Goal: Task Accomplishment & Management: Manage account settings

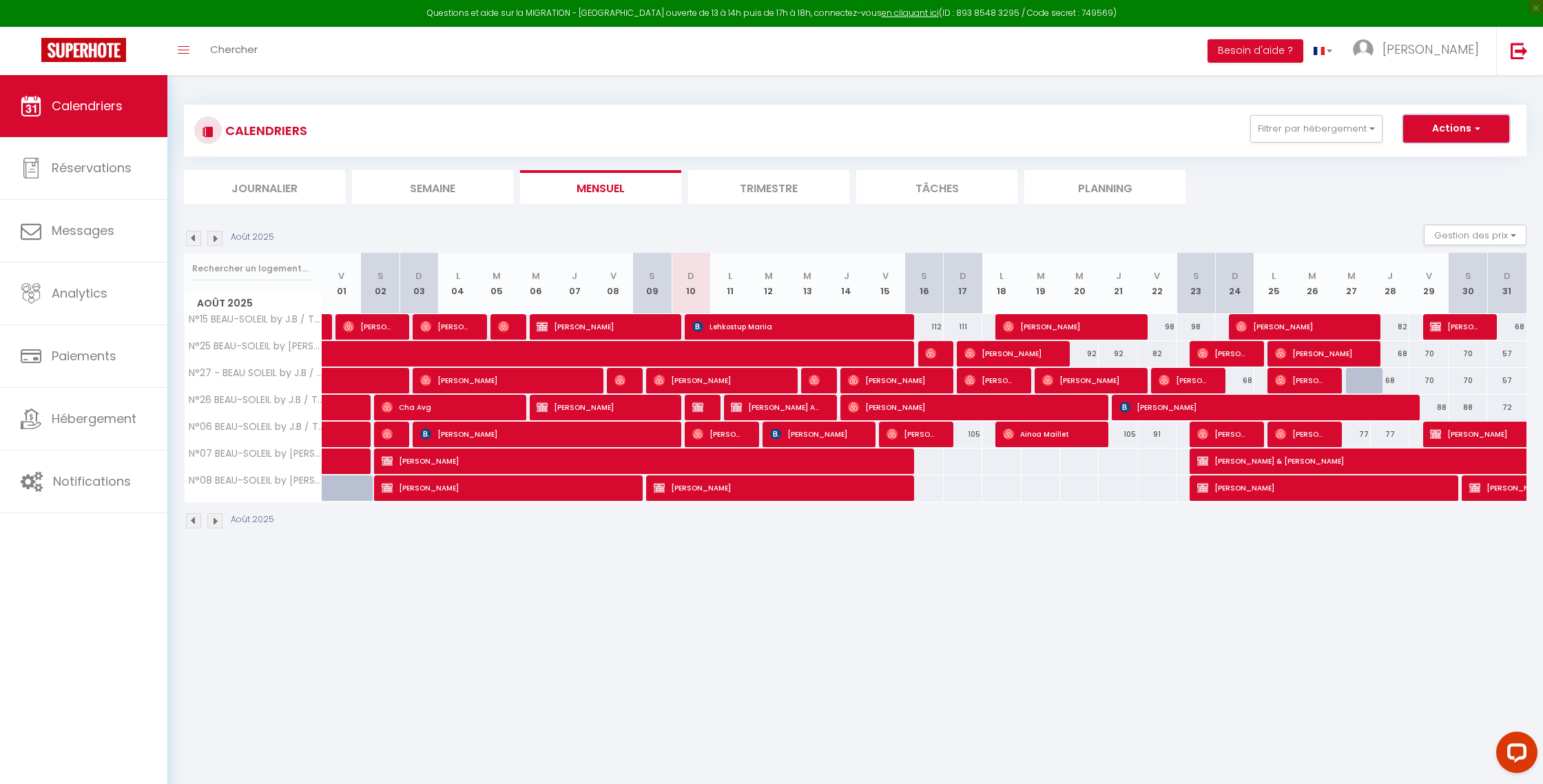
click at [1441, 129] on button "Actions" at bounding box center [1456, 129] width 106 height 28
drag, startPoint x: 1299, startPoint y: 223, endPoint x: 1331, endPoint y: 223, distance: 32.0
click at [1301, 223] on section "Août 2025 Gestion des prix Nb Nuits minimum Règles Disponibilité Août 2025 V 01…" at bounding box center [855, 376] width 1343 height 332
click at [1466, 233] on button "Gestion des prix" at bounding box center [1476, 235] width 103 height 21
click at [1429, 296] on input "Règles" at bounding box center [1464, 301] width 124 height 13
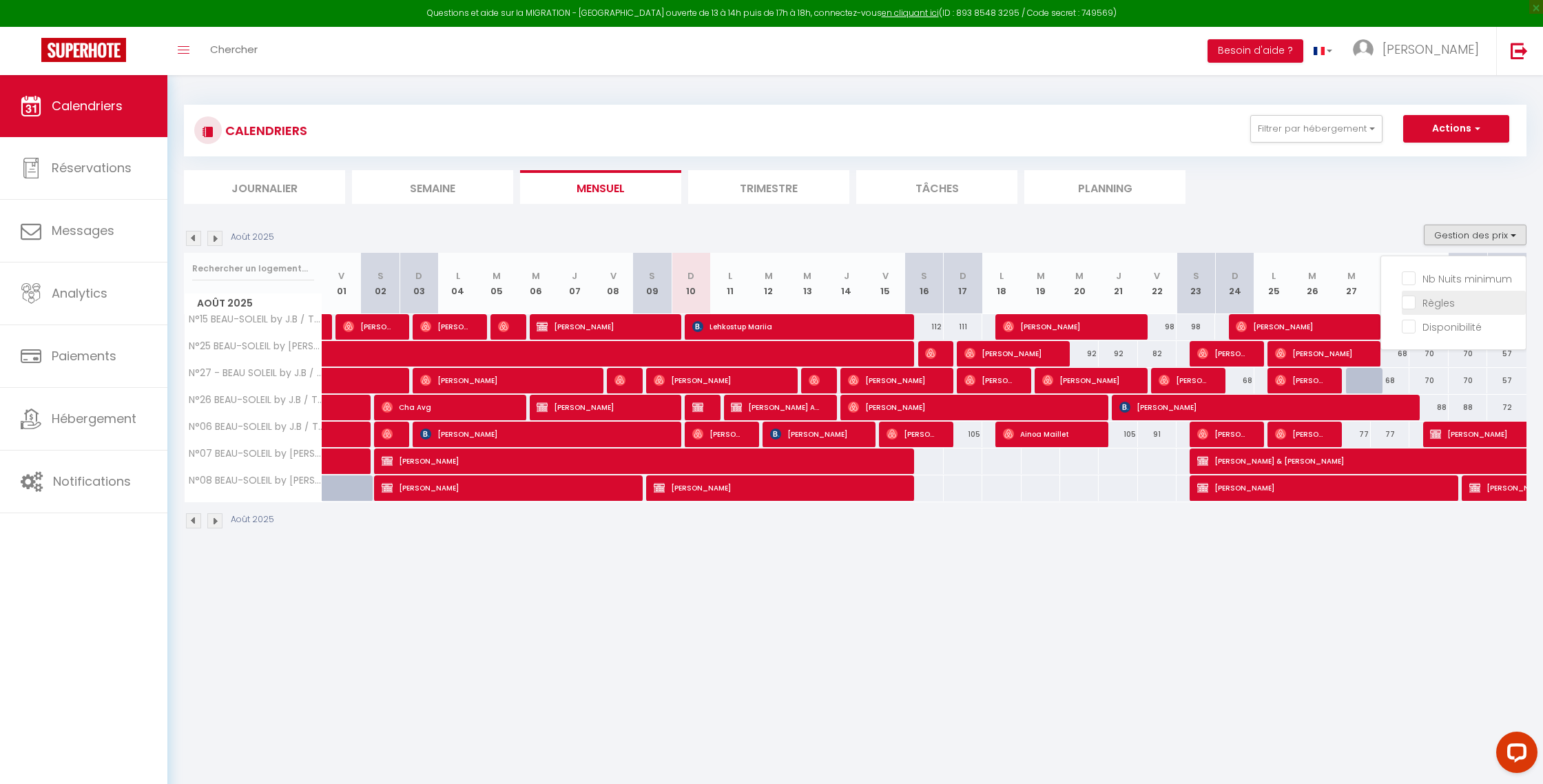
checkbox input "true"
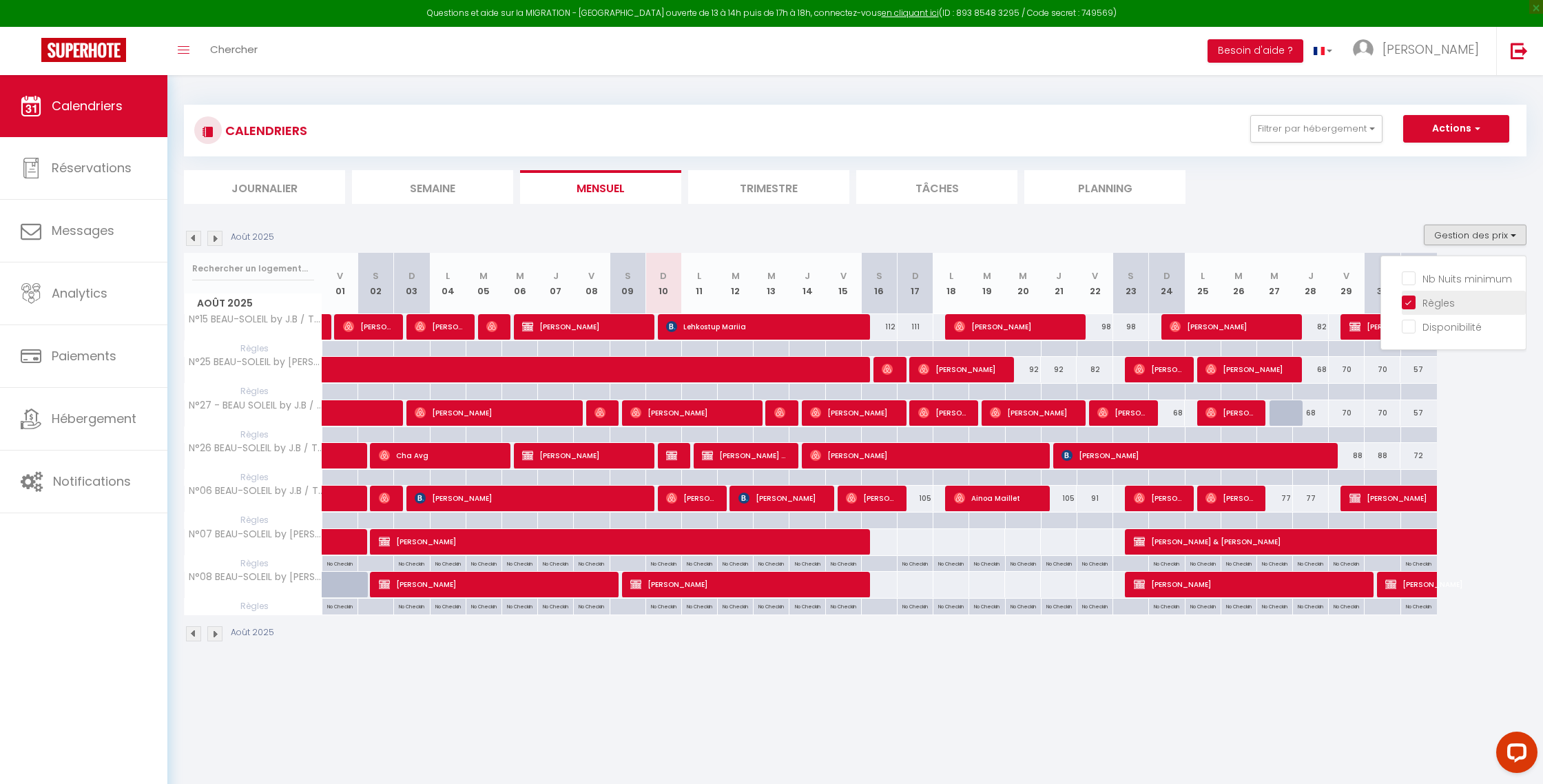
drag, startPoint x: 1429, startPoint y: 278, endPoint x: 1428, endPoint y: 297, distance: 19.0
click at [1429, 278] on input "Nb Nuits minimum" at bounding box center [1464, 277] width 124 height 13
checkbox input "true"
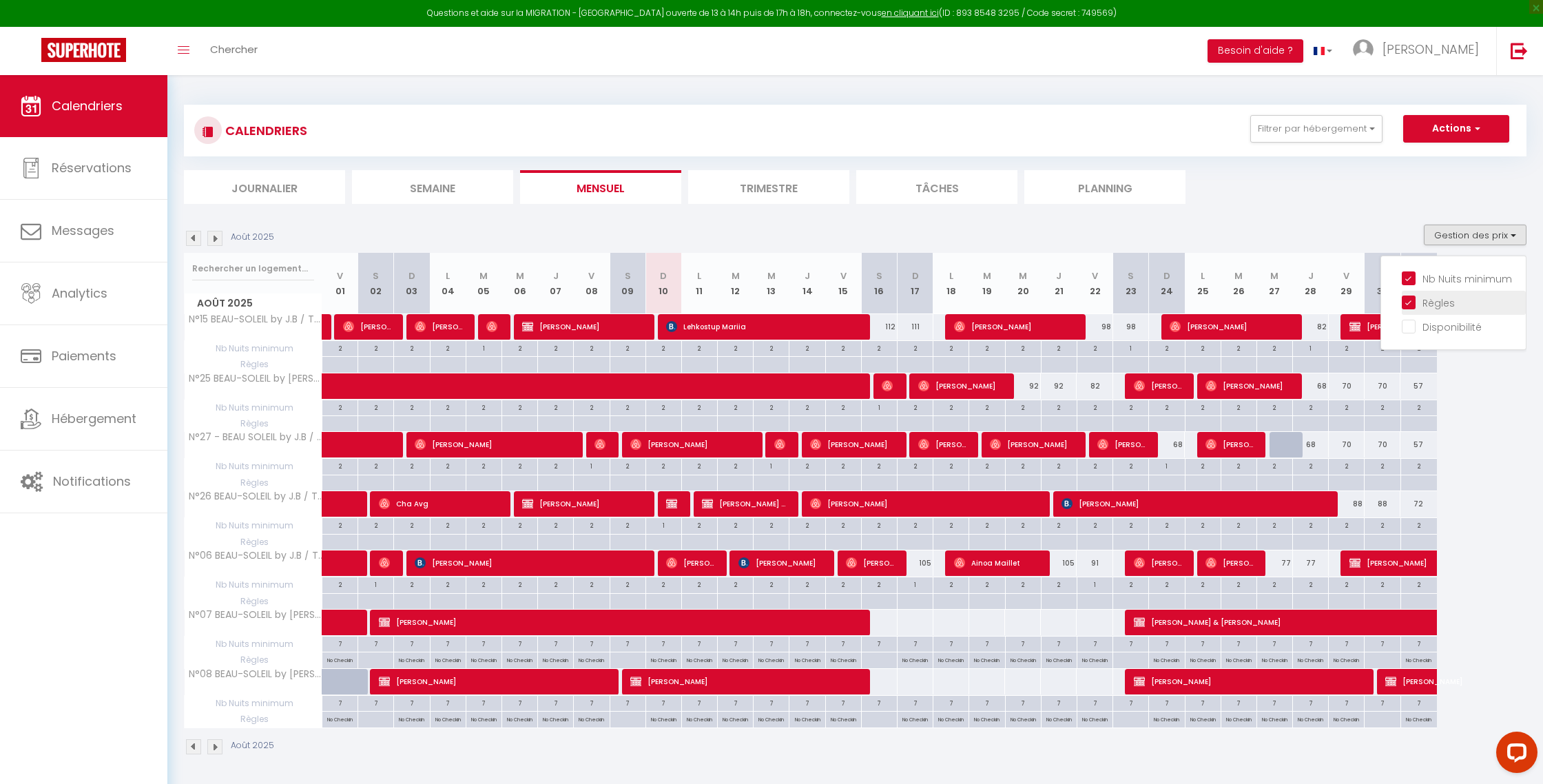
click at [1429, 307] on input "Règles" at bounding box center [1464, 301] width 124 height 13
checkbox input "false"
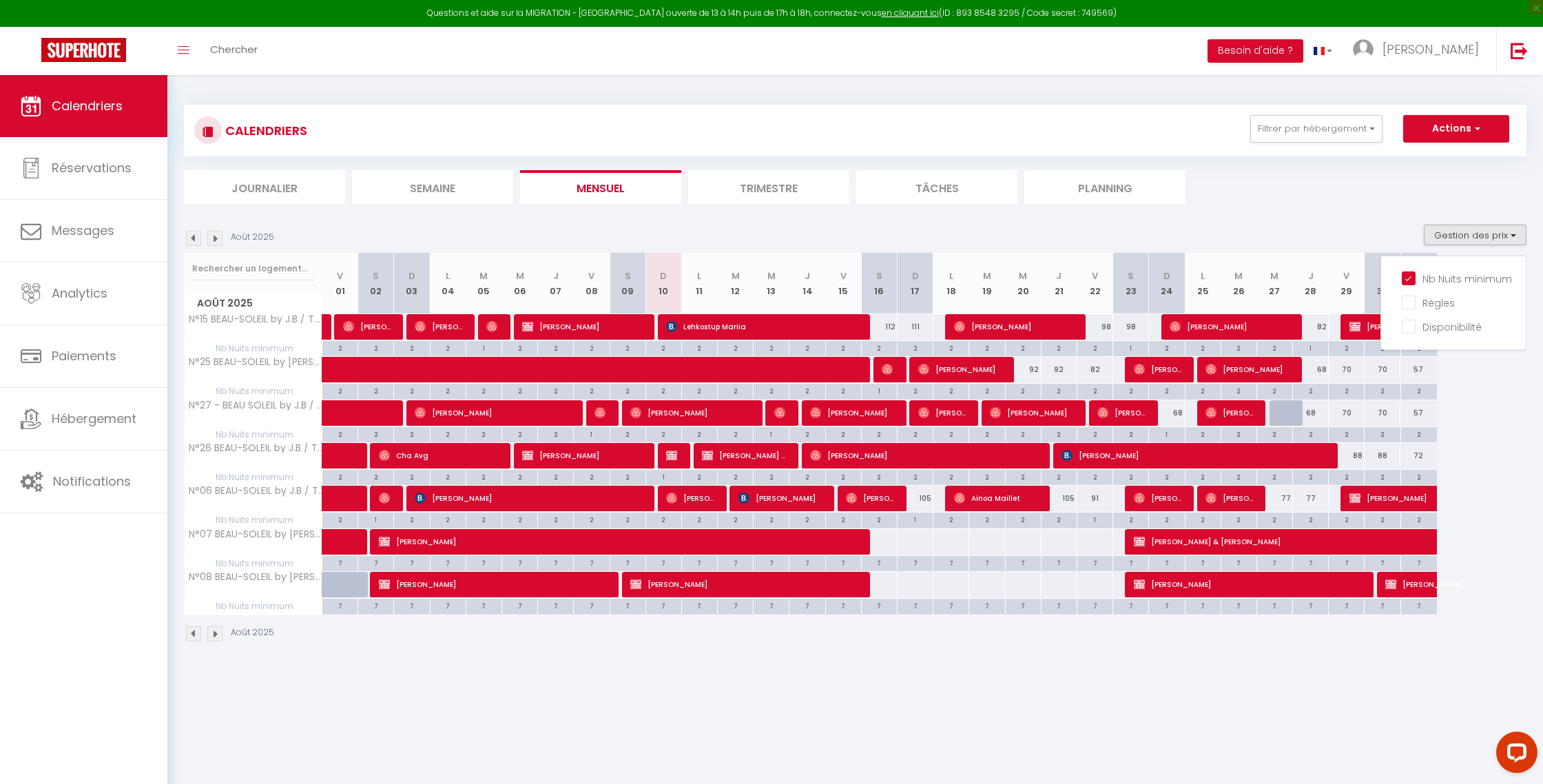
click at [1035, 655] on div "CALENDRIERS Filtrer par hébergement Tous N°15 BEAU-SOLEIL by J.B / T2 R+1 de St…" at bounding box center [856, 373] width 1376 height 597
click at [1097, 522] on div "1" at bounding box center [1095, 520] width 35 height 13
type input "1"
type input "Ven 22 Août 2025"
type input "Sam 23 Août 2025"
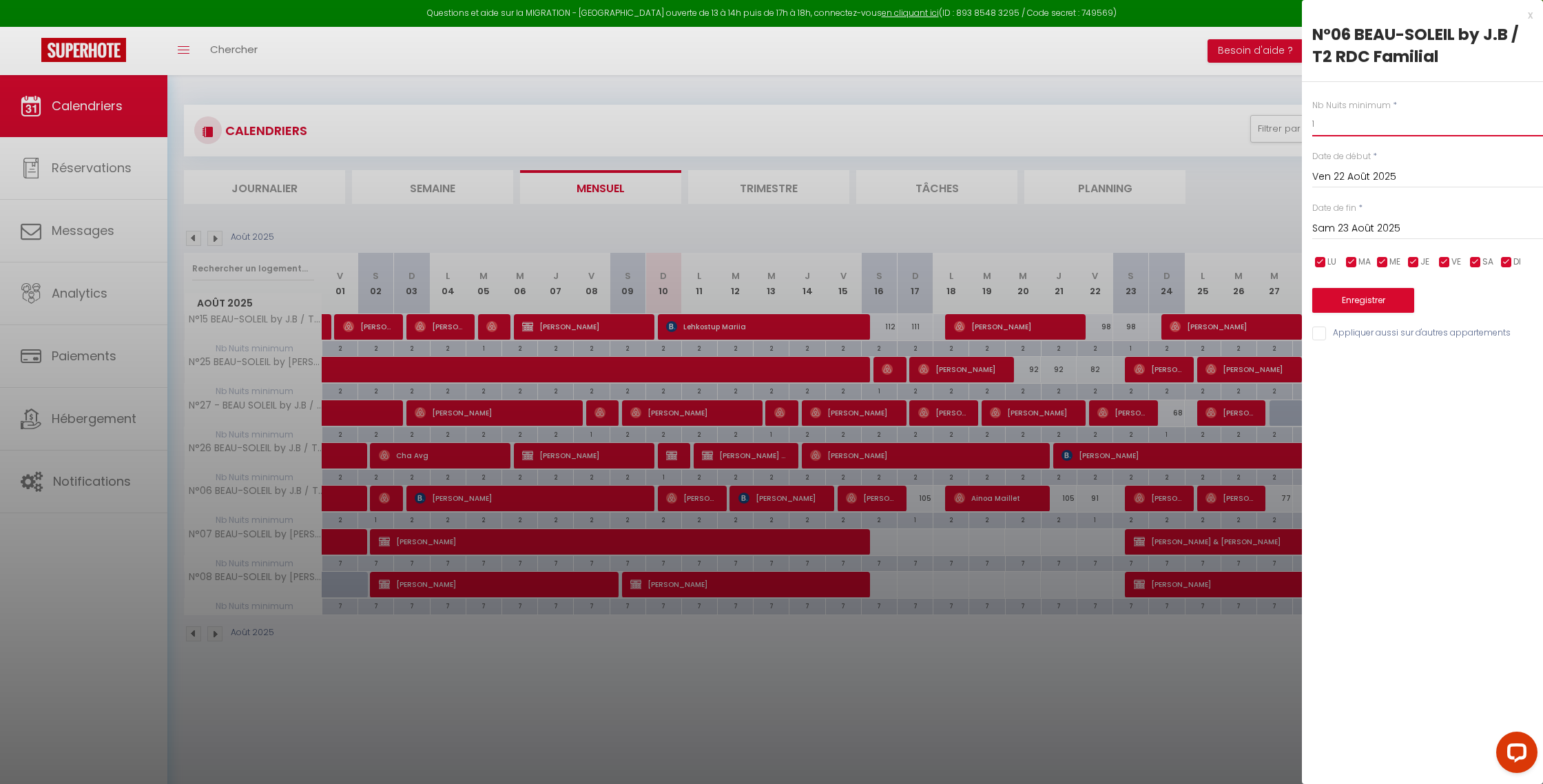
drag, startPoint x: 1351, startPoint y: 123, endPoint x: 1289, endPoint y: 122, distance: 62.0
click at [1289, 121] on body "Questions et aide sur la MIGRATION - [GEOGRAPHIC_DATA] ouverte de 13 à 14h puis…" at bounding box center [772, 467] width 1543 height 784
type input "2"
click at [1350, 292] on button "Enregistrer" at bounding box center [1363, 300] width 102 height 24
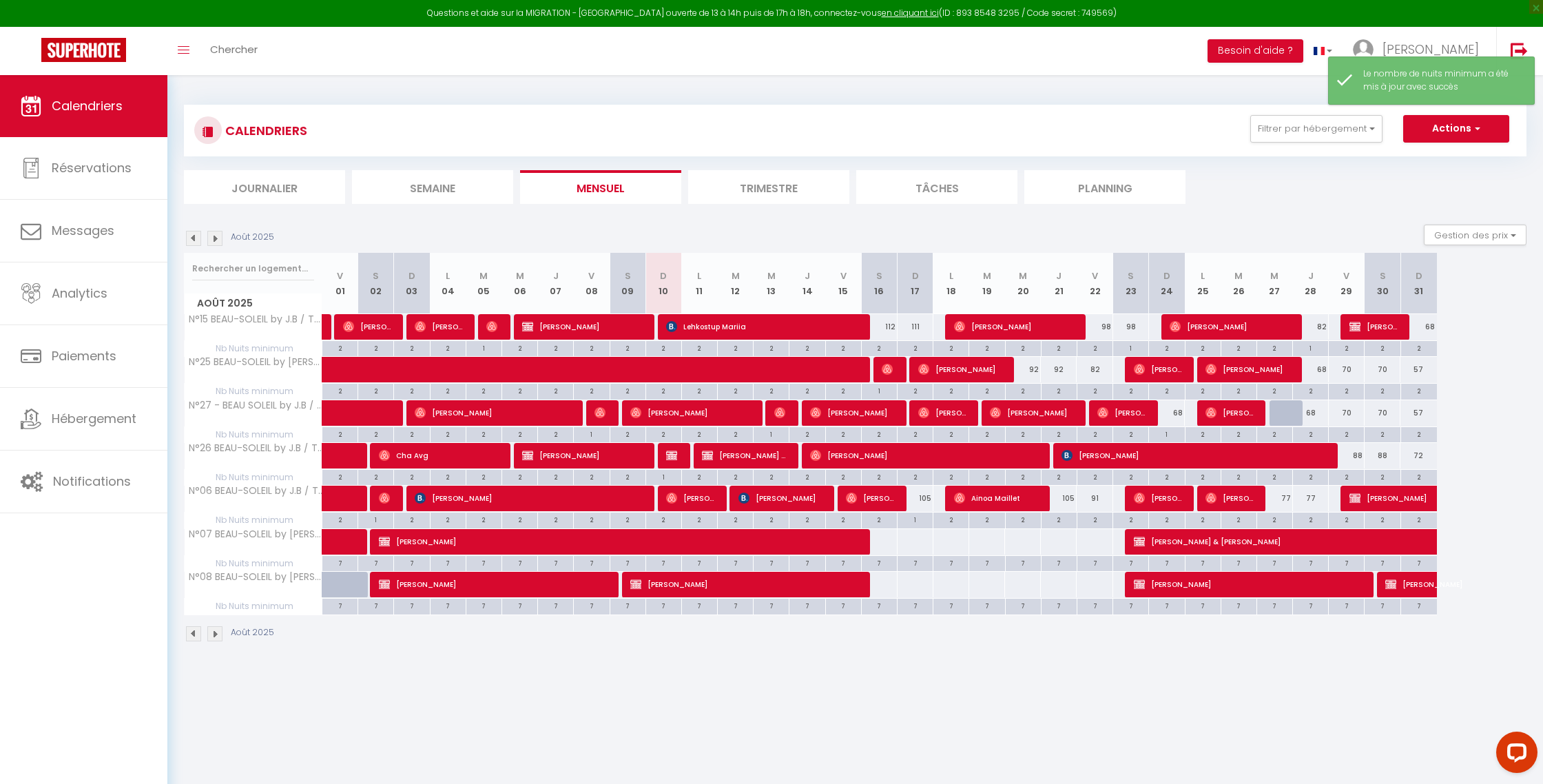
click at [1132, 347] on div "1" at bounding box center [1131, 348] width 35 height 13
type input "1"
type input "Sam 23 Août 2025"
type input "Dim 24 Août 2025"
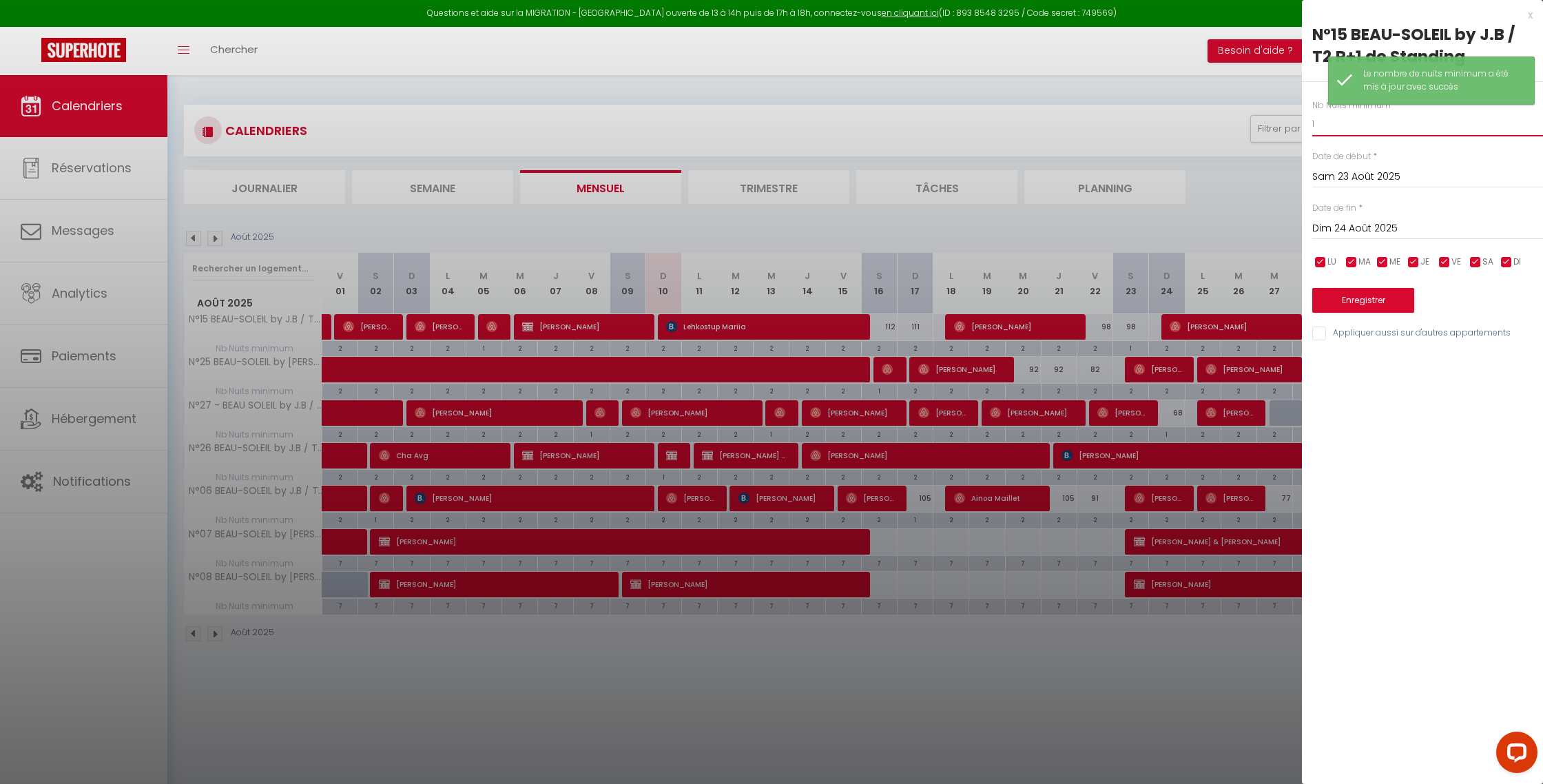
drag, startPoint x: 1316, startPoint y: 128, endPoint x: 1229, endPoint y: 116, distance: 87.8
click at [1229, 116] on body "Questions et aide sur la MIGRATION - [GEOGRAPHIC_DATA] ouverte de 13 à 14h puis…" at bounding box center [772, 467] width 1543 height 784
type input "2"
click at [1359, 296] on button "Enregistrer" at bounding box center [1363, 300] width 102 height 24
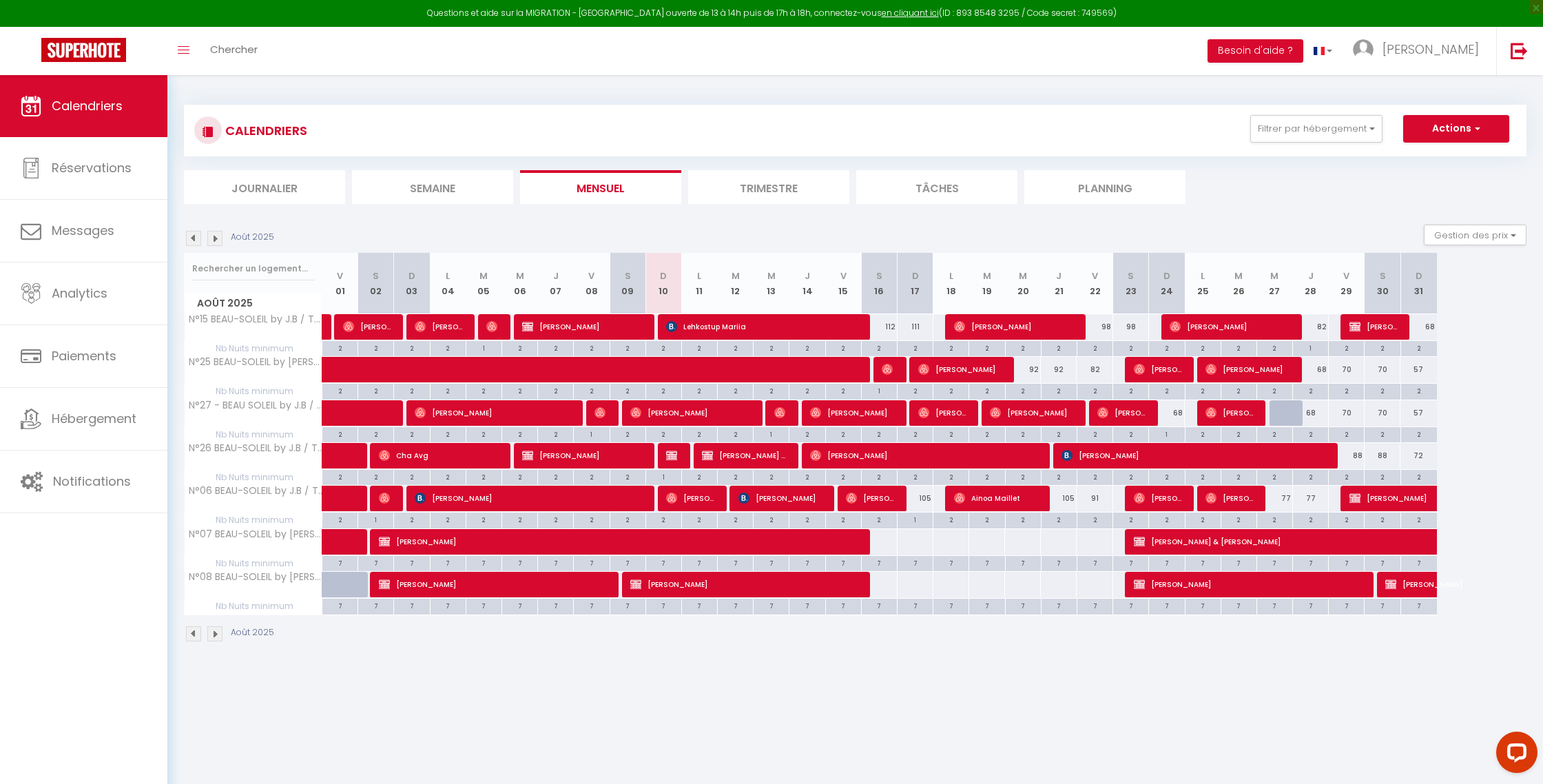
click at [215, 237] on img at bounding box center [215, 238] width 15 height 15
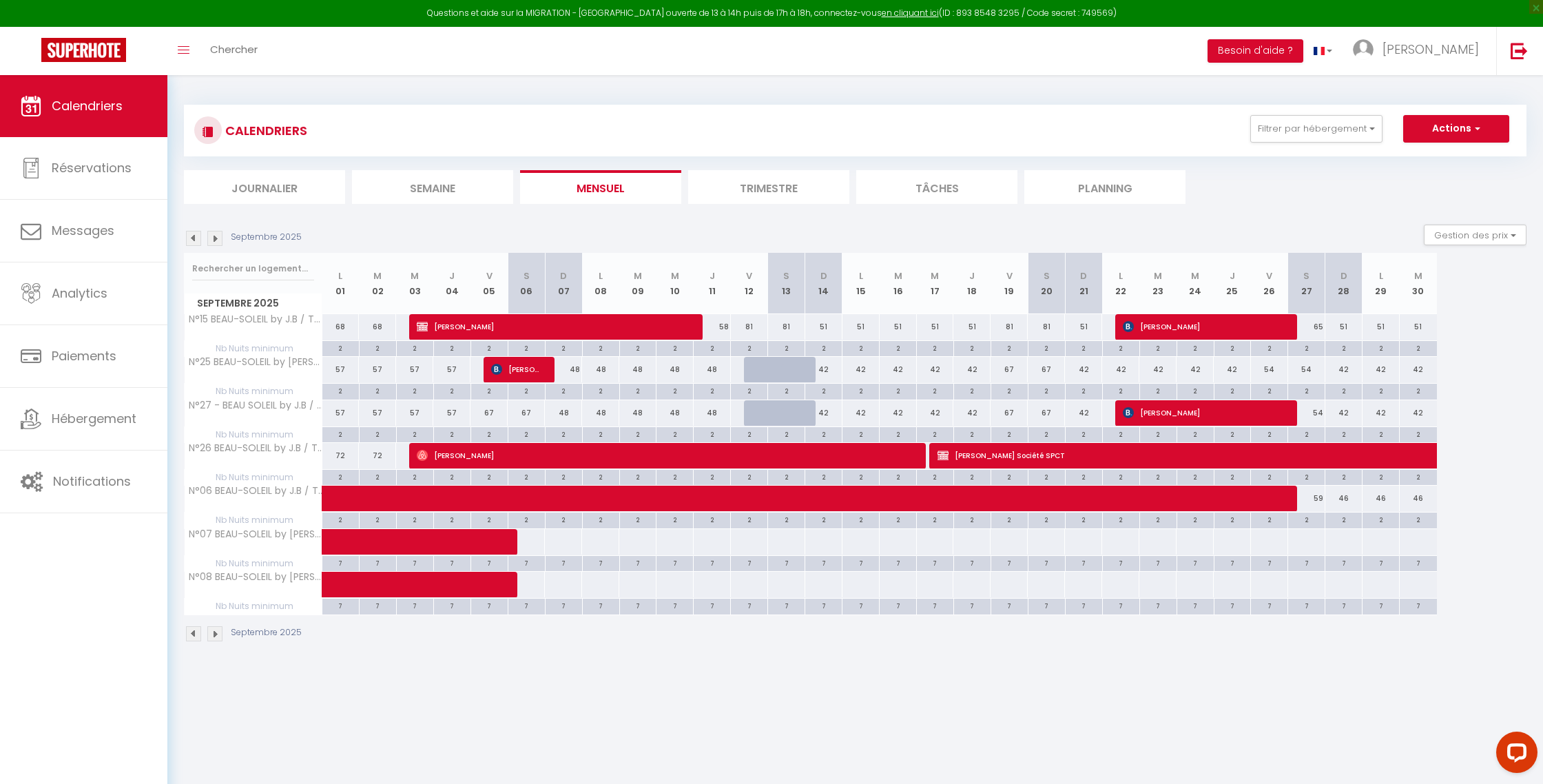
click at [215, 237] on img at bounding box center [215, 238] width 15 height 15
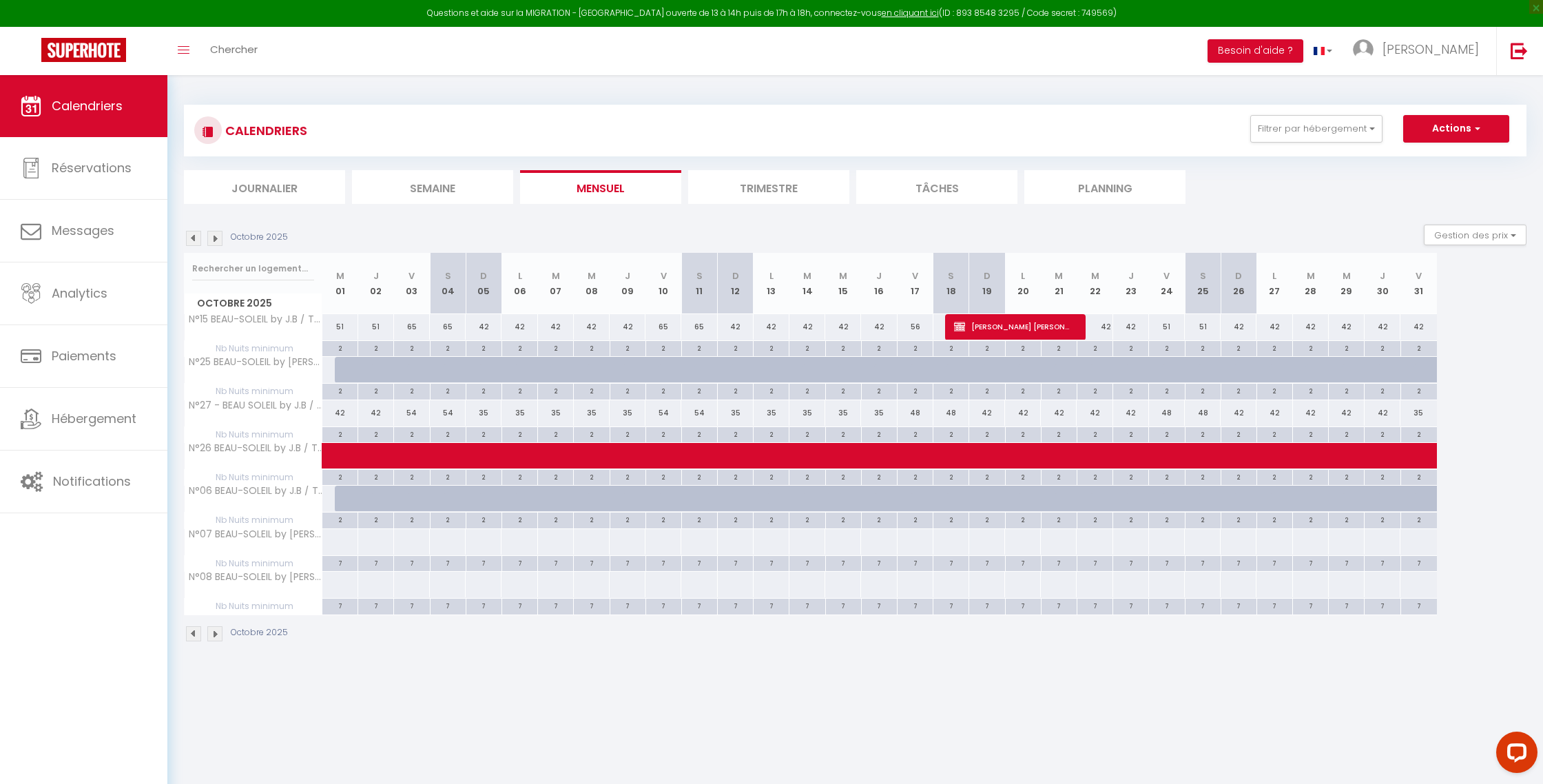
click at [199, 237] on img at bounding box center [194, 238] width 15 height 15
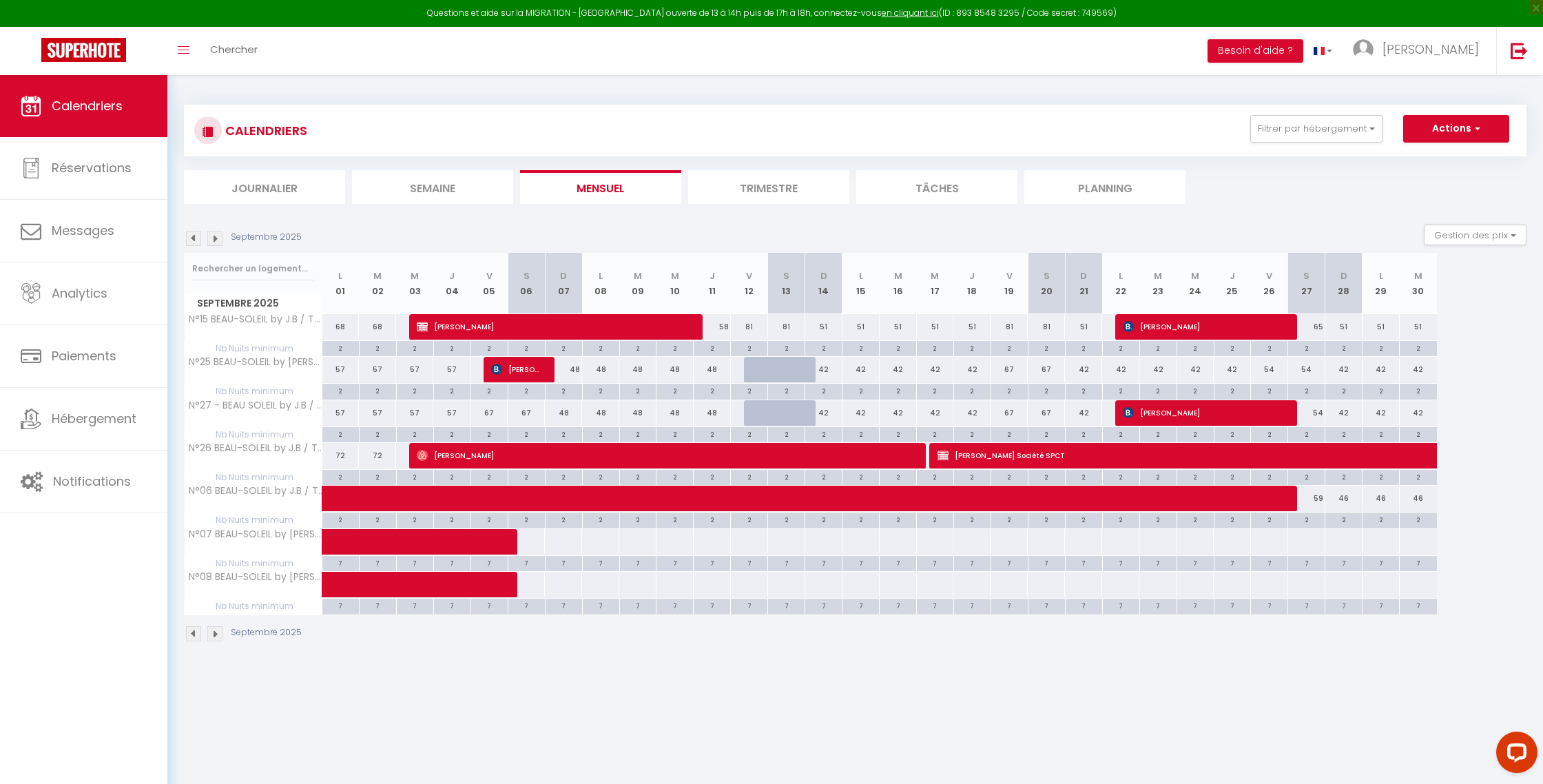
click at [216, 239] on img at bounding box center [215, 238] width 15 height 15
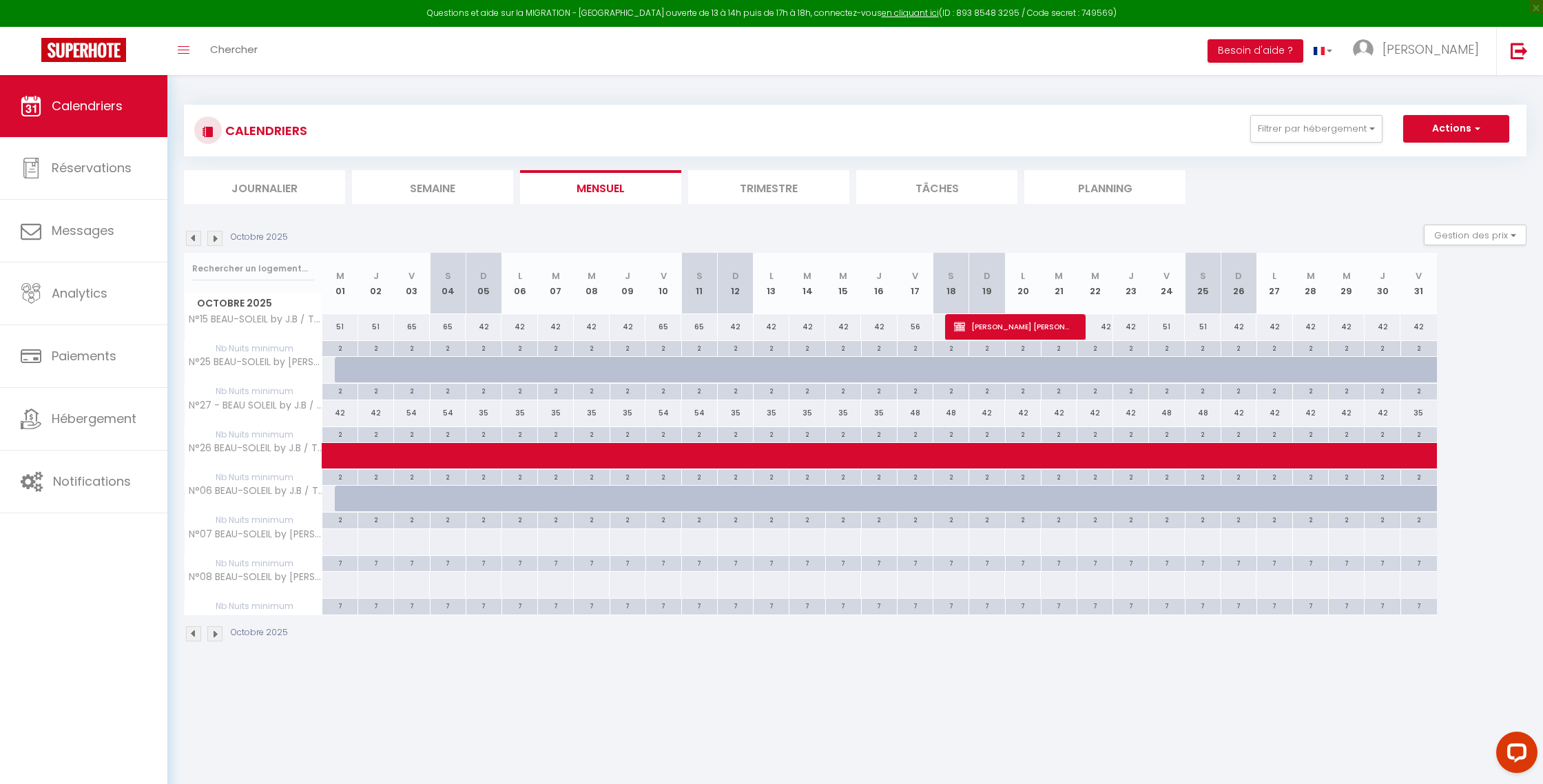
click at [194, 238] on img at bounding box center [194, 238] width 15 height 15
